Goal: Obtain resource: Download file/media

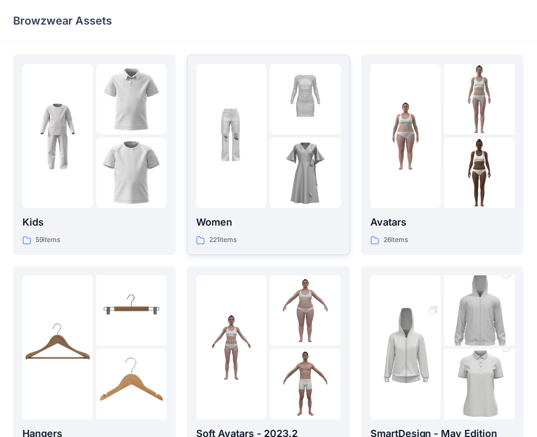
click at [230, 157] on img at bounding box center [231, 136] width 71 height 71
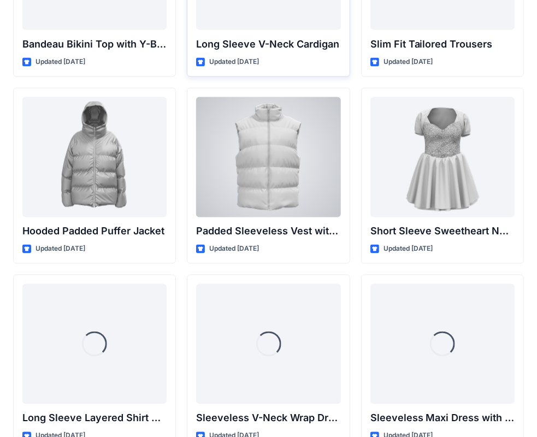
scroll to position [1320, 0]
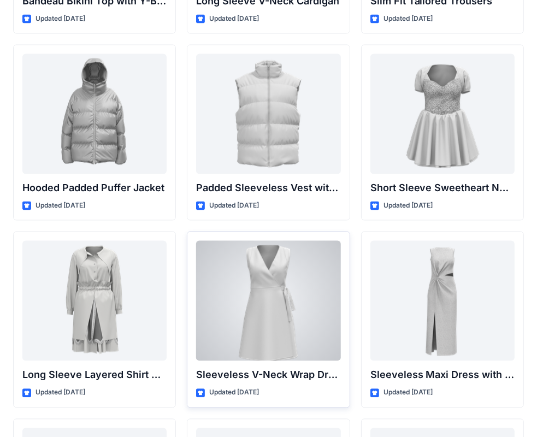
click at [292, 313] on div at bounding box center [268, 301] width 144 height 120
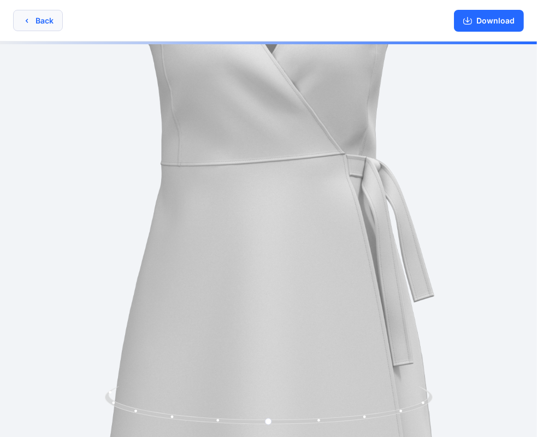
click at [48, 21] on button "Back" at bounding box center [38, 20] width 50 height 21
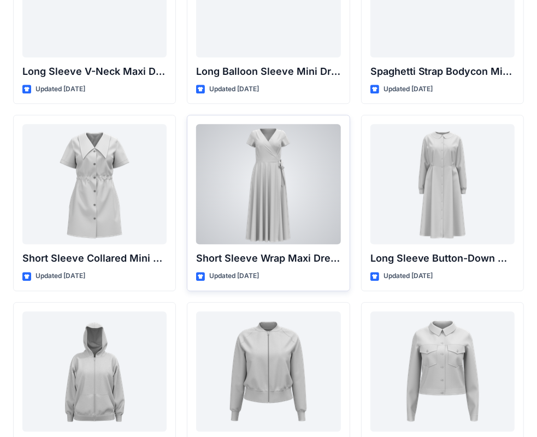
scroll to position [1812, 0]
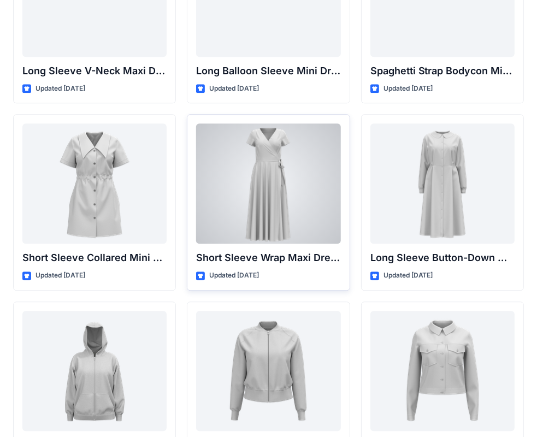
click at [288, 162] on div at bounding box center [268, 184] width 144 height 120
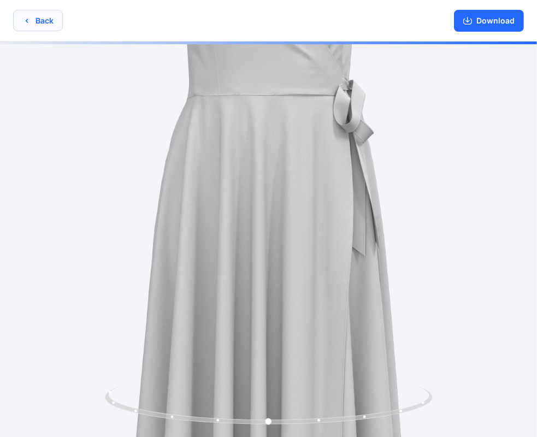
click at [40, 21] on button "Back" at bounding box center [38, 20] width 50 height 21
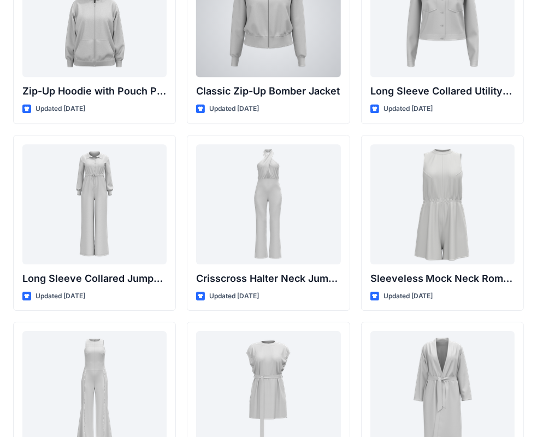
scroll to position [2178, 0]
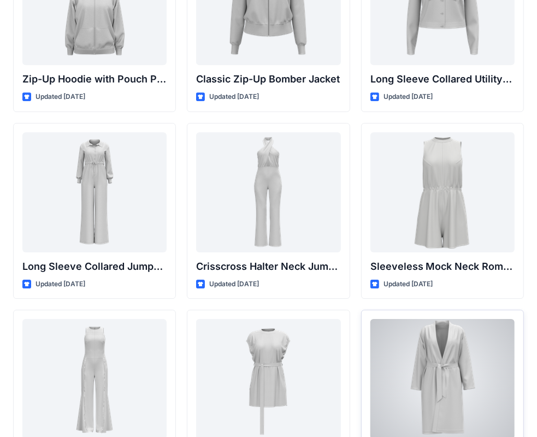
click at [439, 395] on div at bounding box center [443, 379] width 144 height 120
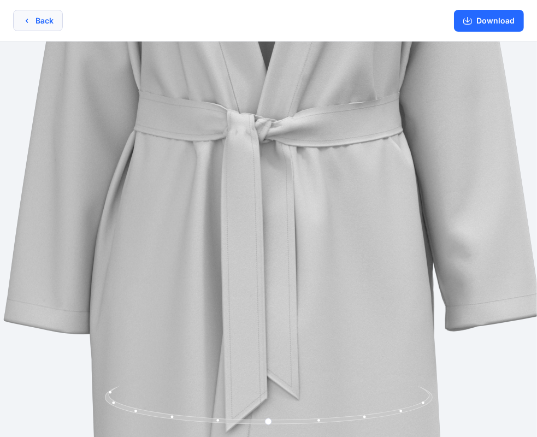
click at [42, 19] on button "Back" at bounding box center [38, 20] width 50 height 21
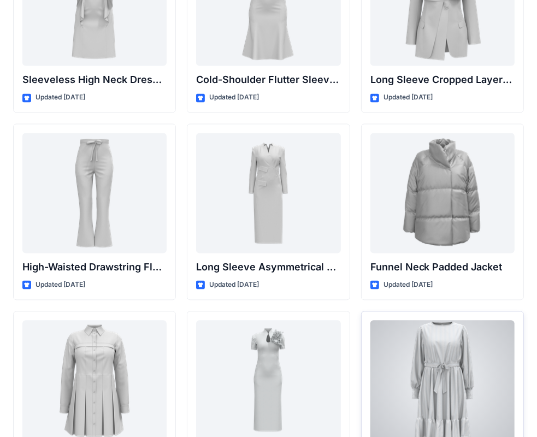
scroll to position [4152, 0]
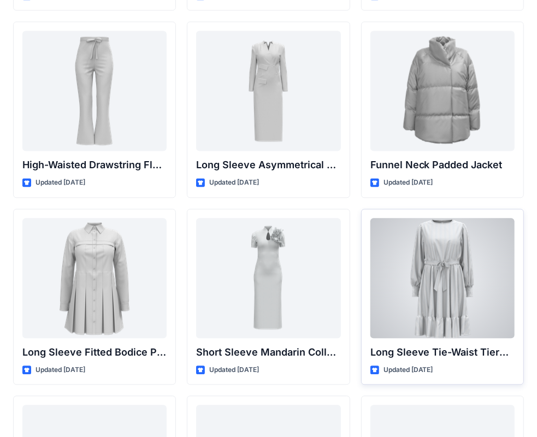
click at [428, 291] on div at bounding box center [443, 278] width 144 height 120
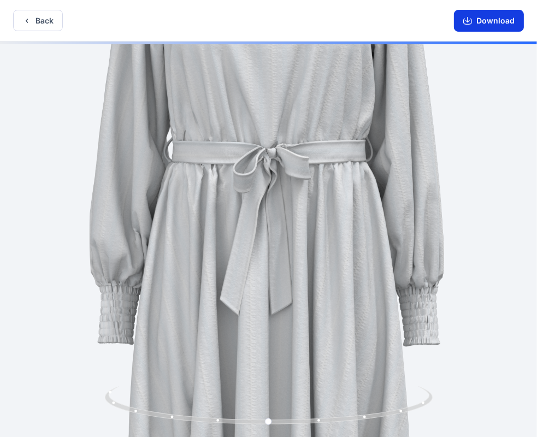
click at [480, 26] on button "Download" at bounding box center [489, 21] width 70 height 22
click at [48, 21] on button "Back" at bounding box center [38, 20] width 50 height 21
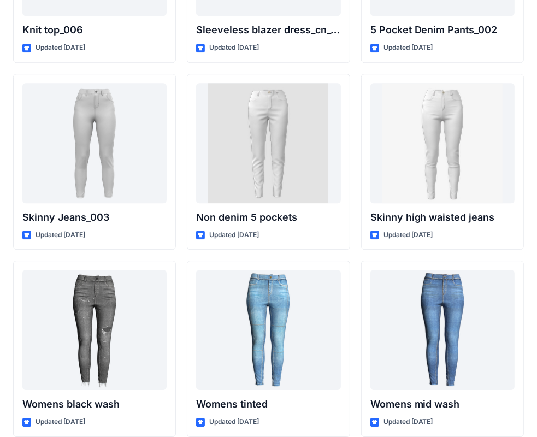
scroll to position [7475, 0]
